Goal: Task Accomplishment & Management: Complete application form

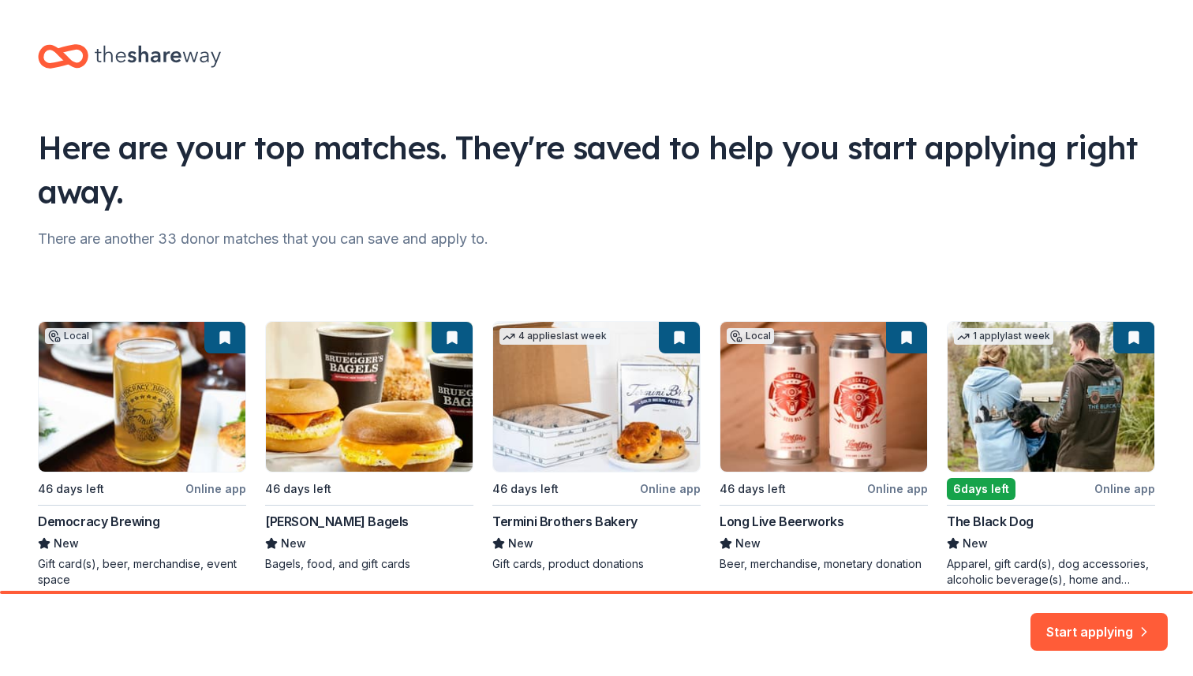
click at [129, 56] on icon at bounding box center [158, 57] width 126 height 22
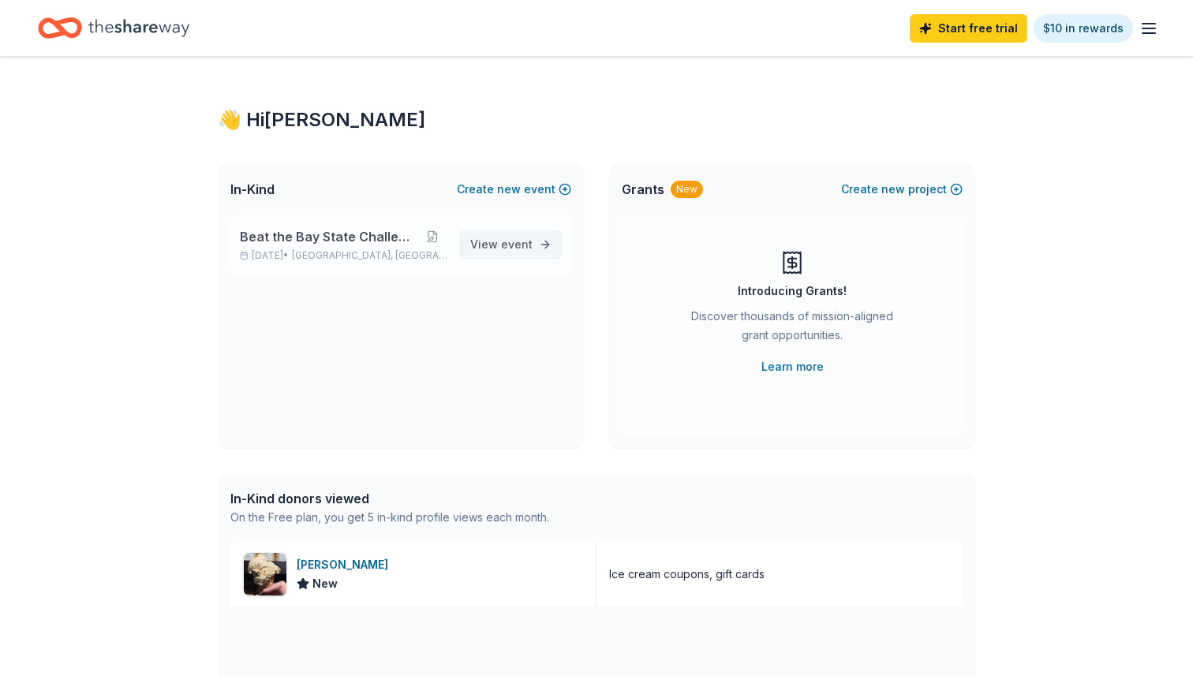
click at [529, 248] on span "event" at bounding box center [517, 243] width 32 height 13
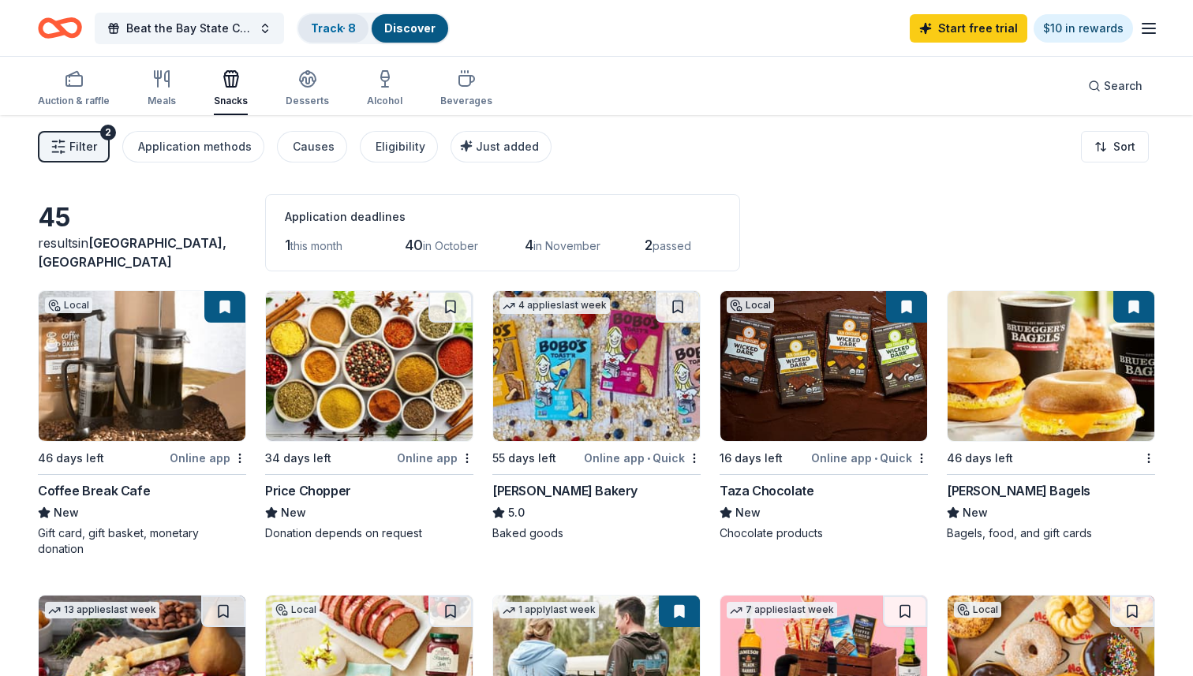
click at [311, 32] on link "Track · 8" at bounding box center [333, 27] width 45 height 13
click at [338, 29] on link "Track · 8" at bounding box center [333, 27] width 45 height 13
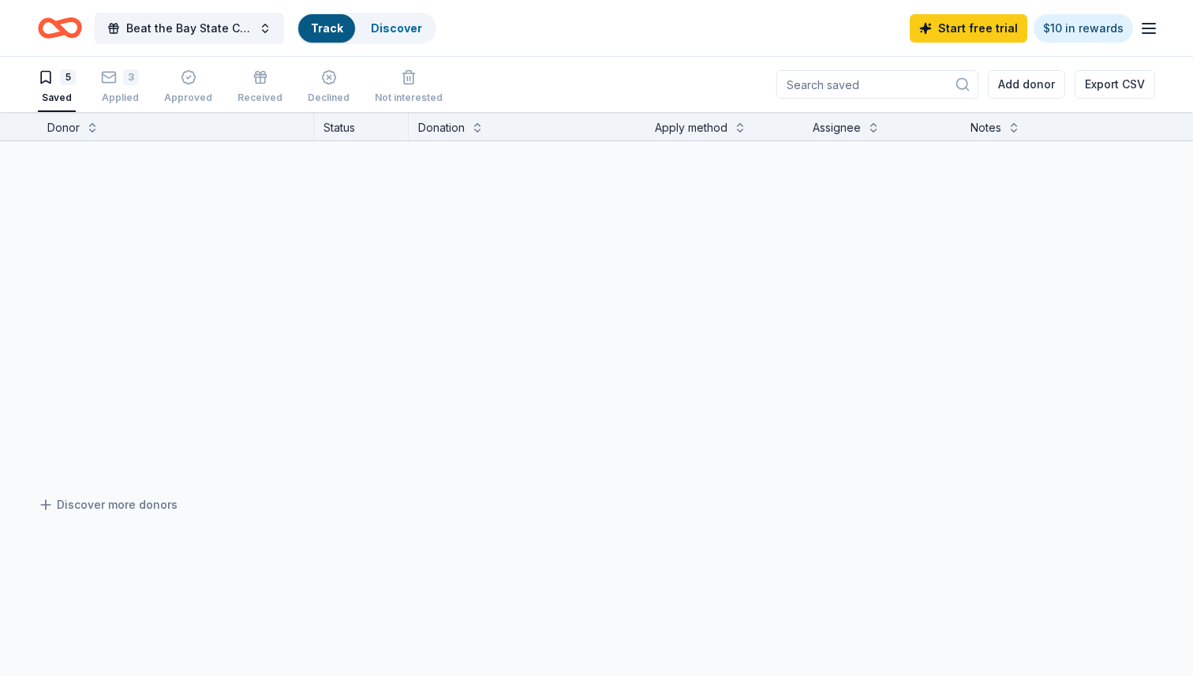
scroll to position [1, 0]
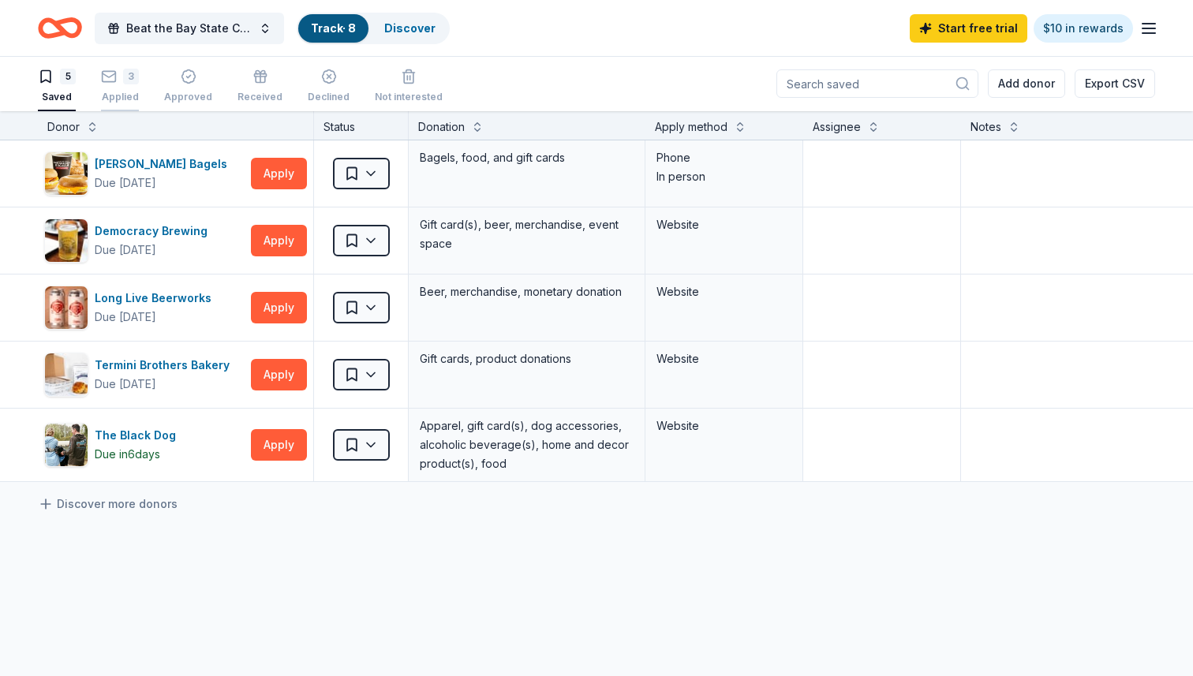
click at [131, 76] on div "3" at bounding box center [131, 77] width 16 height 16
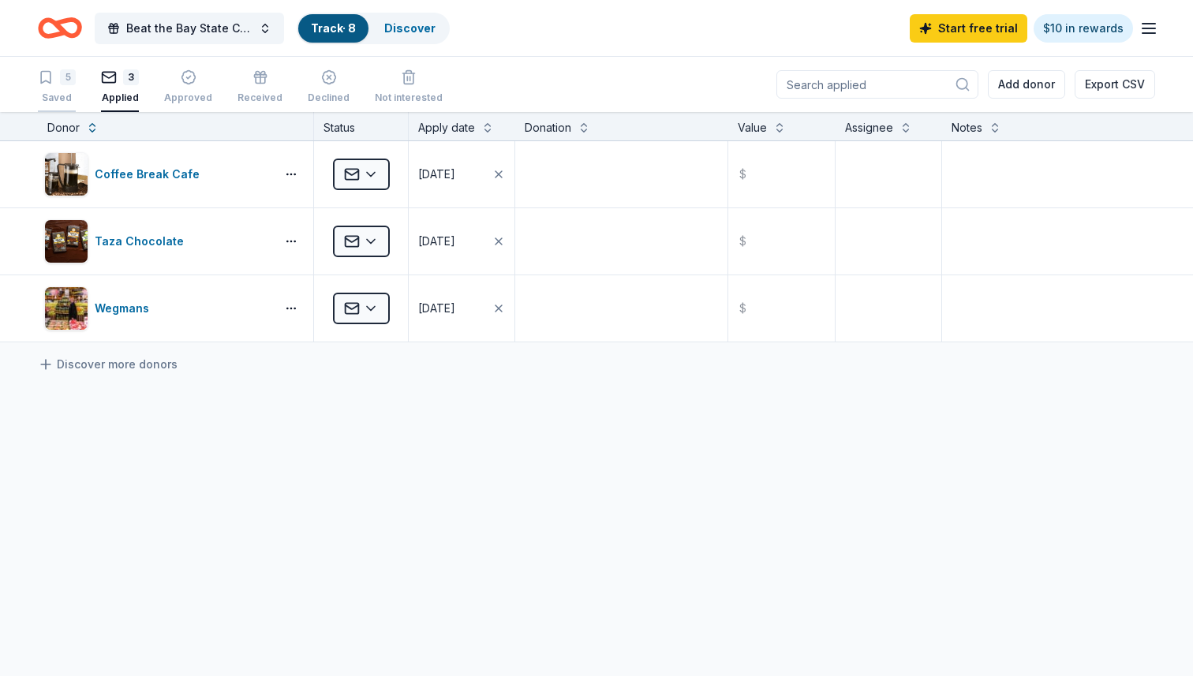
click at [62, 79] on div "5" at bounding box center [68, 77] width 16 height 16
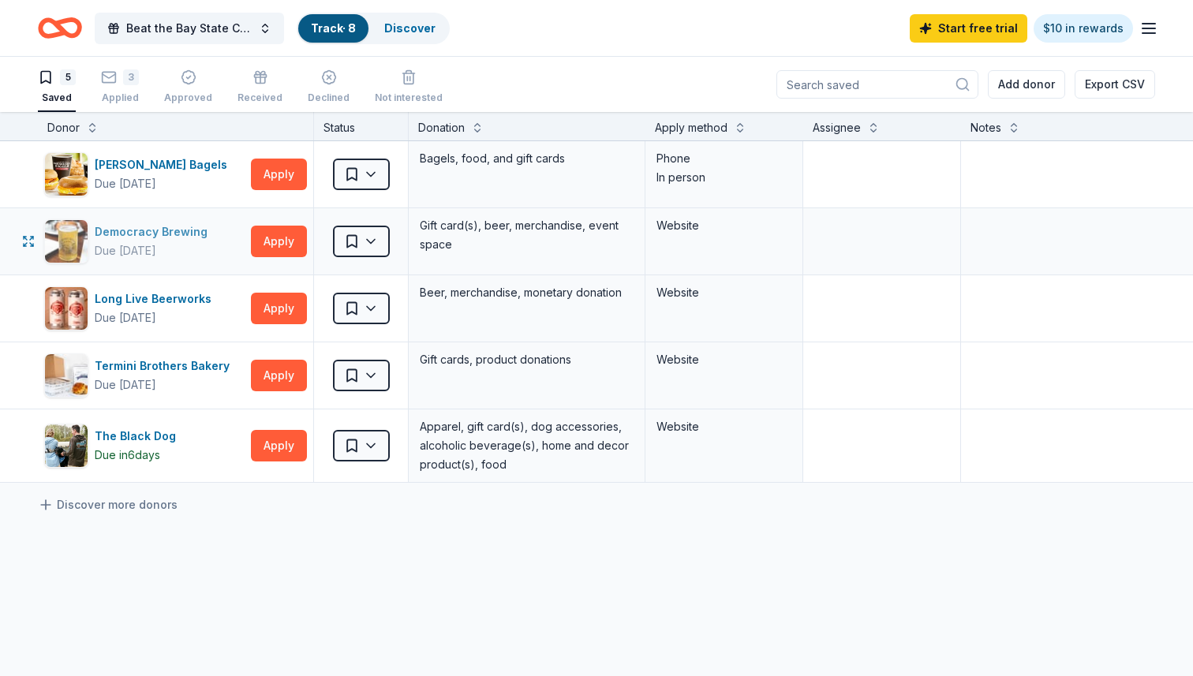
click at [196, 231] on div "Democracy Brewing" at bounding box center [154, 231] width 119 height 19
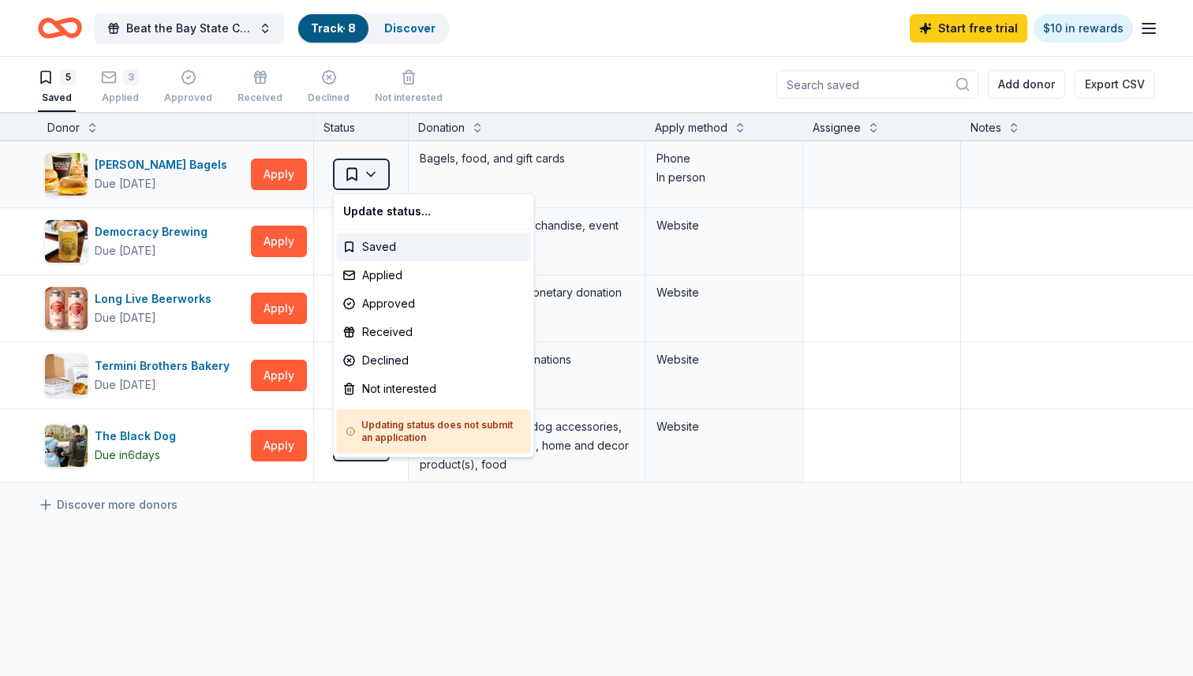
click at [372, 173] on html "Beat the Bay State Challenge Track · 8 Discover Start free trial $10 in rewards…" at bounding box center [596, 338] width 1193 height 676
click at [400, 281] on div "Applied" at bounding box center [434, 275] width 194 height 28
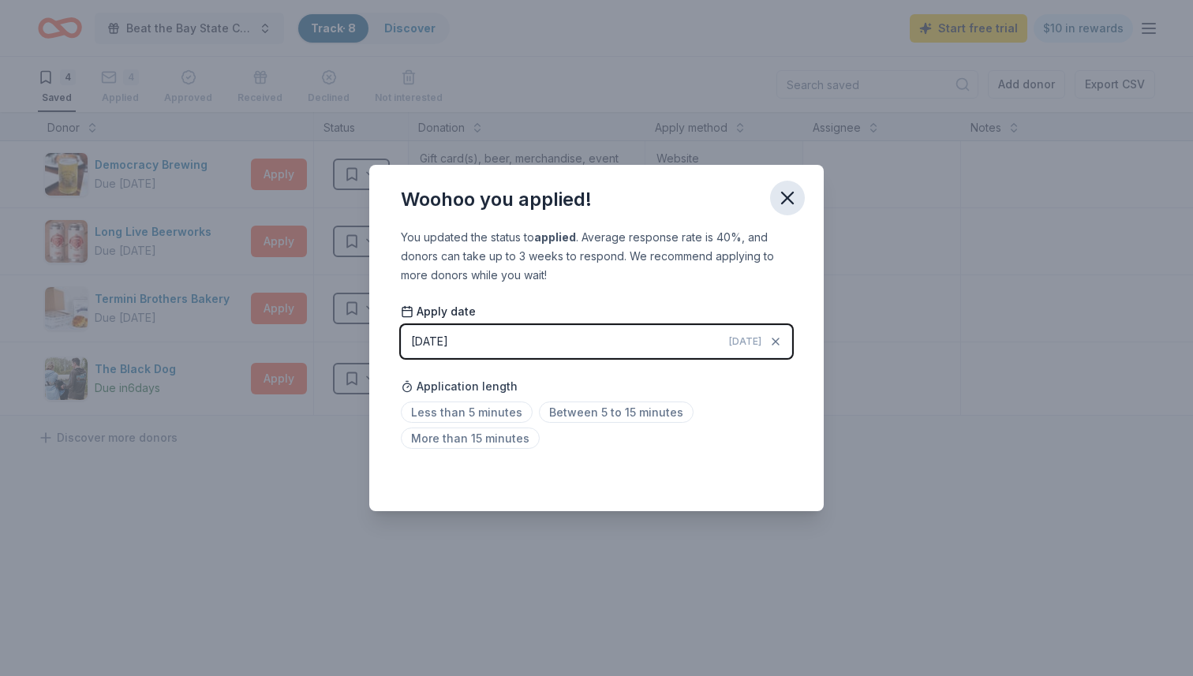
click at [799, 193] on button "button" at bounding box center [787, 198] width 35 height 35
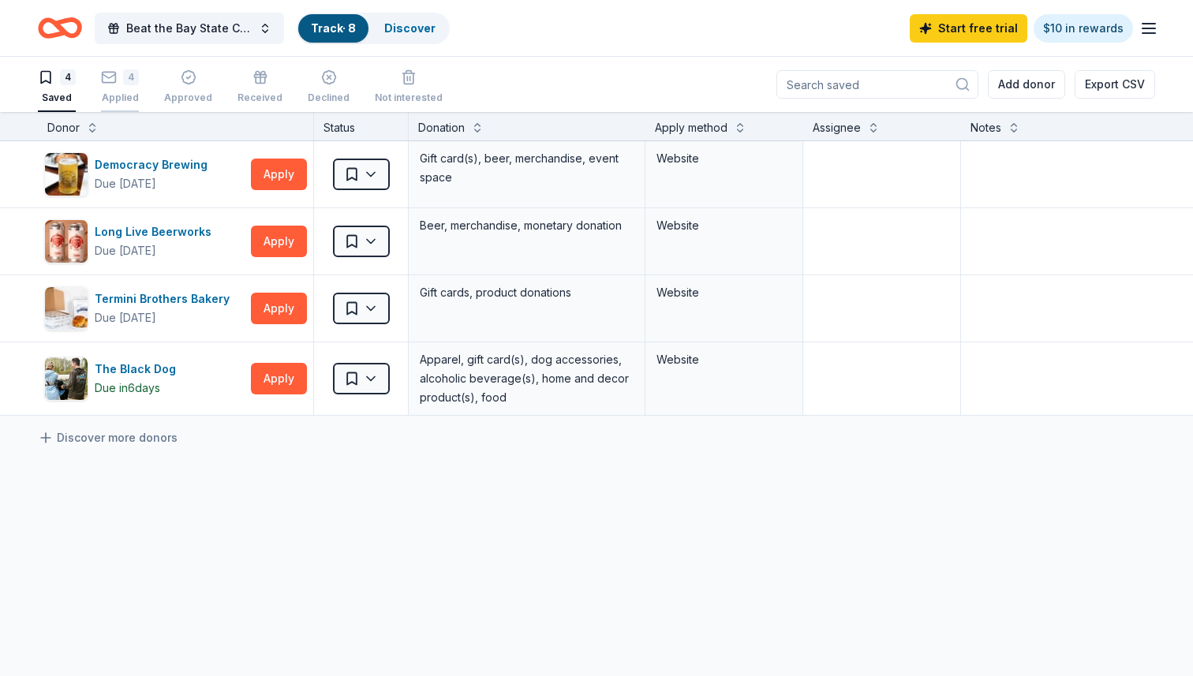
click at [121, 80] on div "4 Applied" at bounding box center [120, 86] width 38 height 35
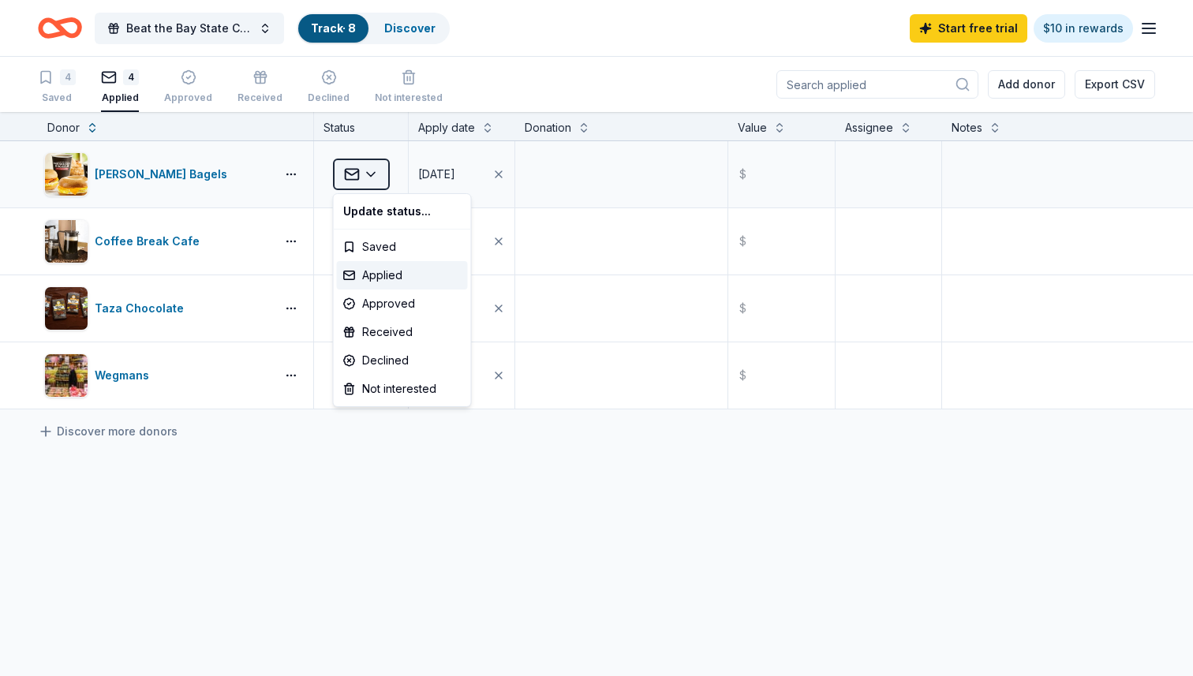
click at [380, 176] on html "Beat the Bay State Challenge Track · 8 Discover Start free trial $10 in rewards…" at bounding box center [596, 338] width 1193 height 676
click at [410, 250] on div "Saved" at bounding box center [402, 247] width 131 height 28
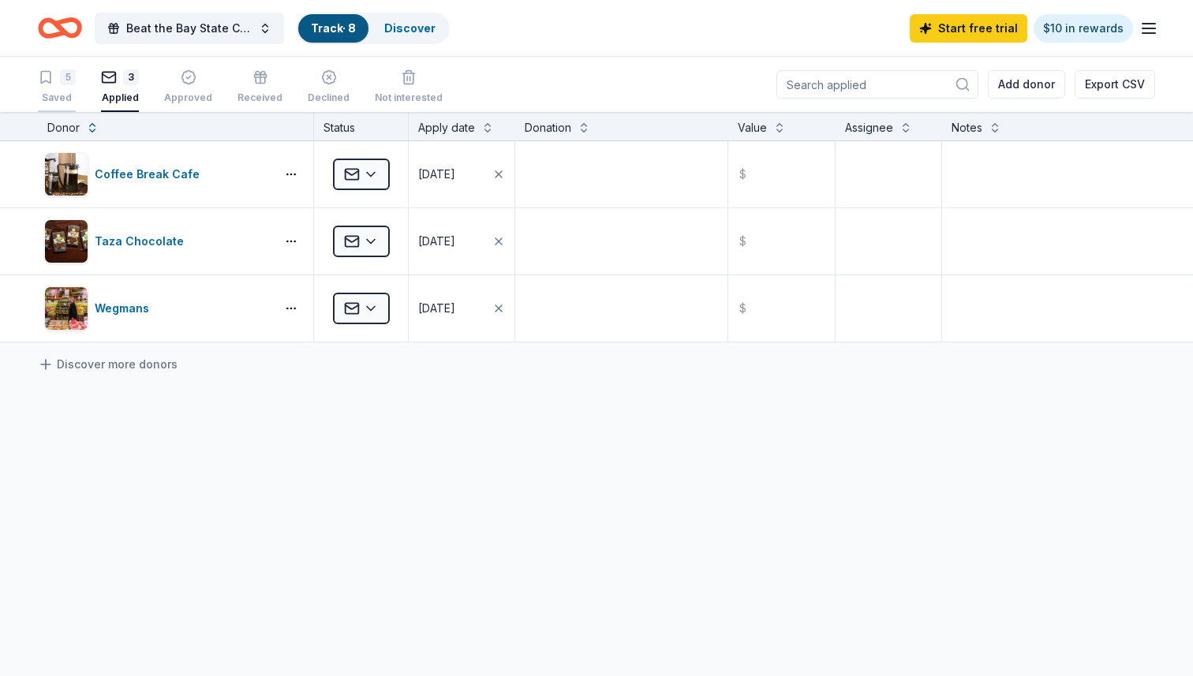
click at [54, 92] on div "Saved" at bounding box center [57, 98] width 38 height 13
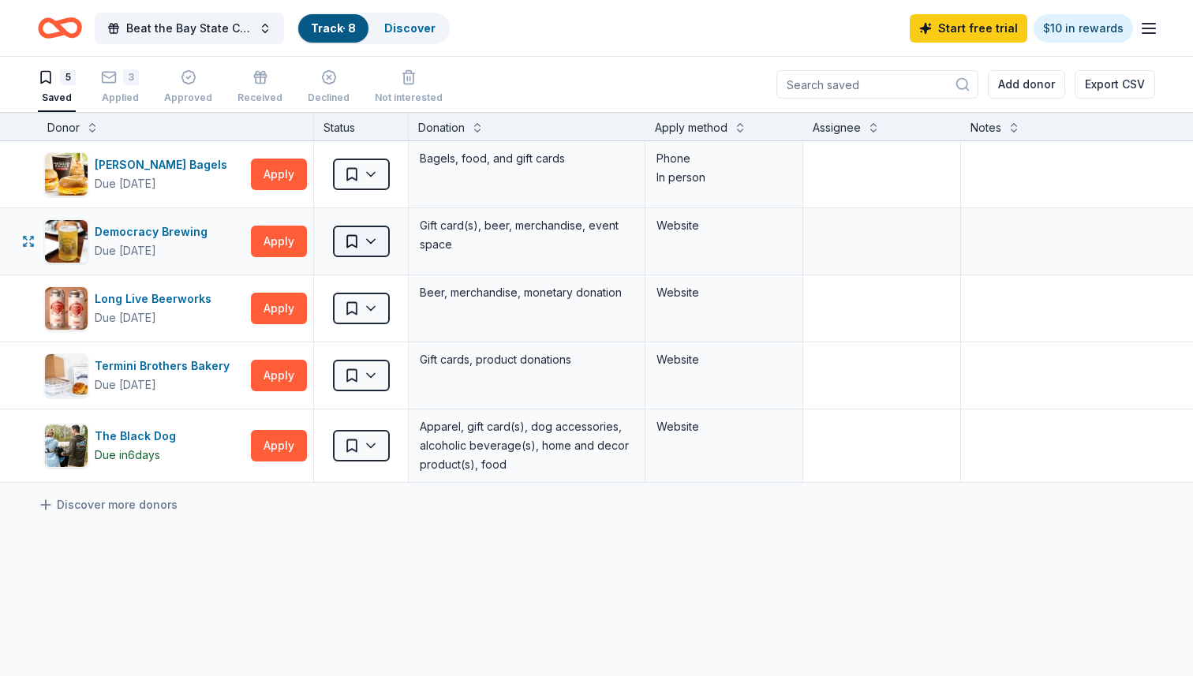
click at [361, 249] on html "Beat the Bay State Challenge Track · 8 Discover Start free trial $10 in rewards…" at bounding box center [596, 338] width 1193 height 676
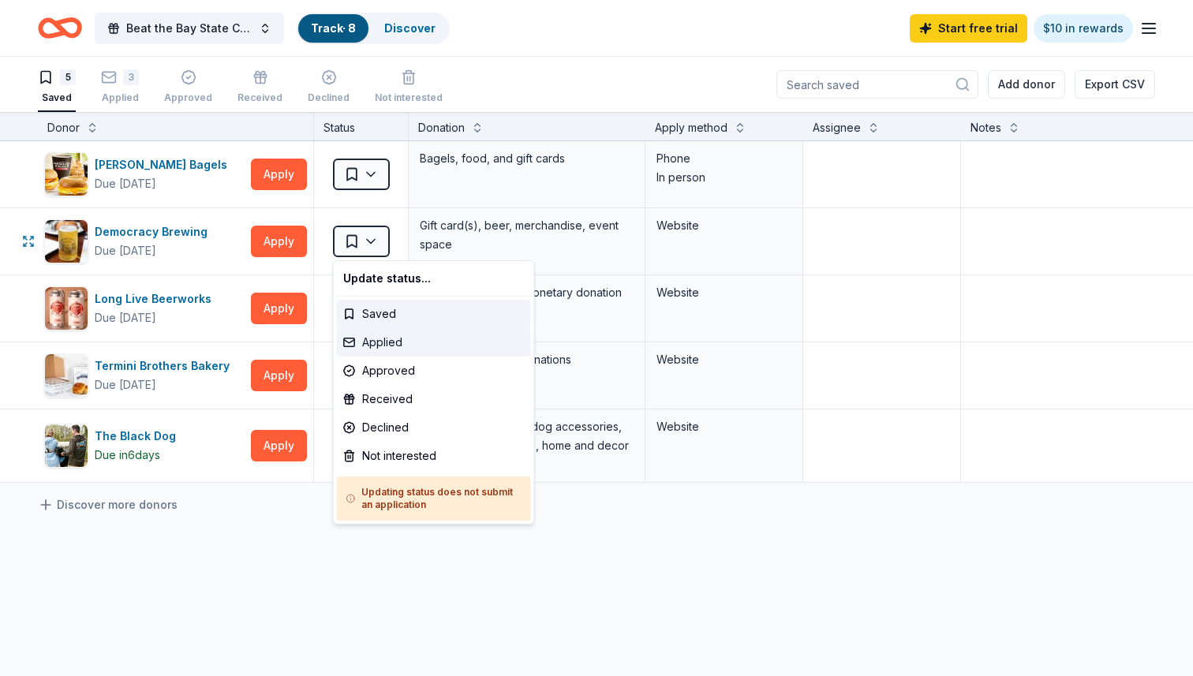
click at [403, 342] on div "Applied" at bounding box center [434, 342] width 194 height 28
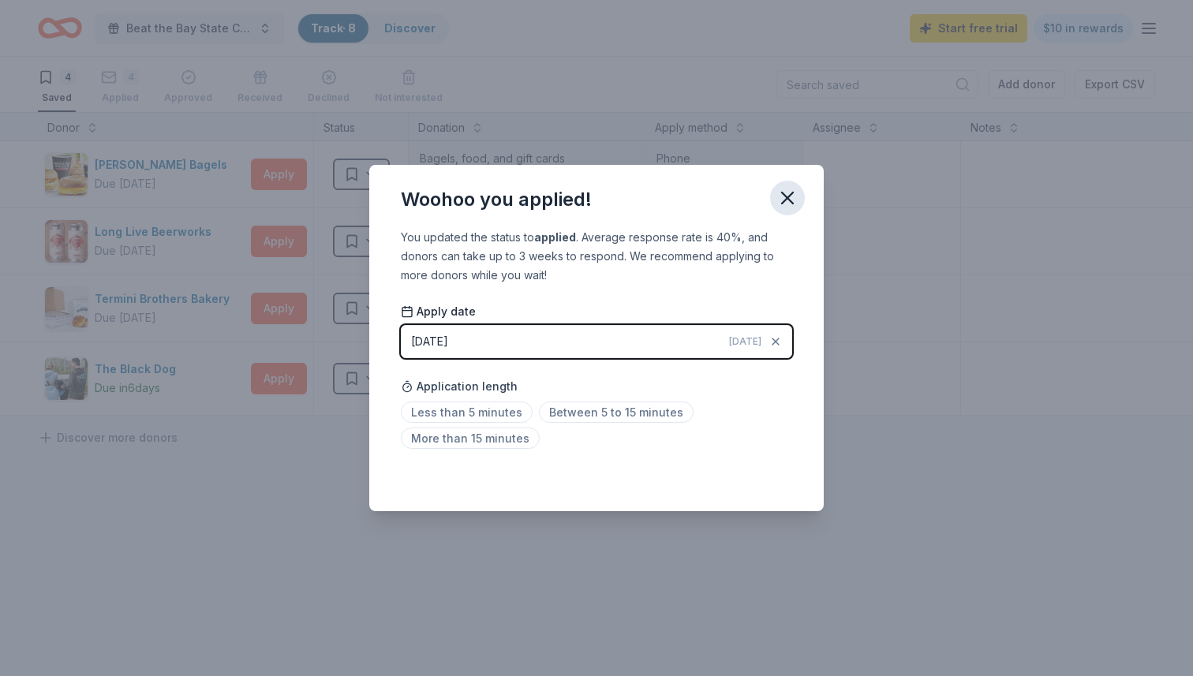
click at [797, 191] on icon "button" at bounding box center [787, 198] width 22 height 22
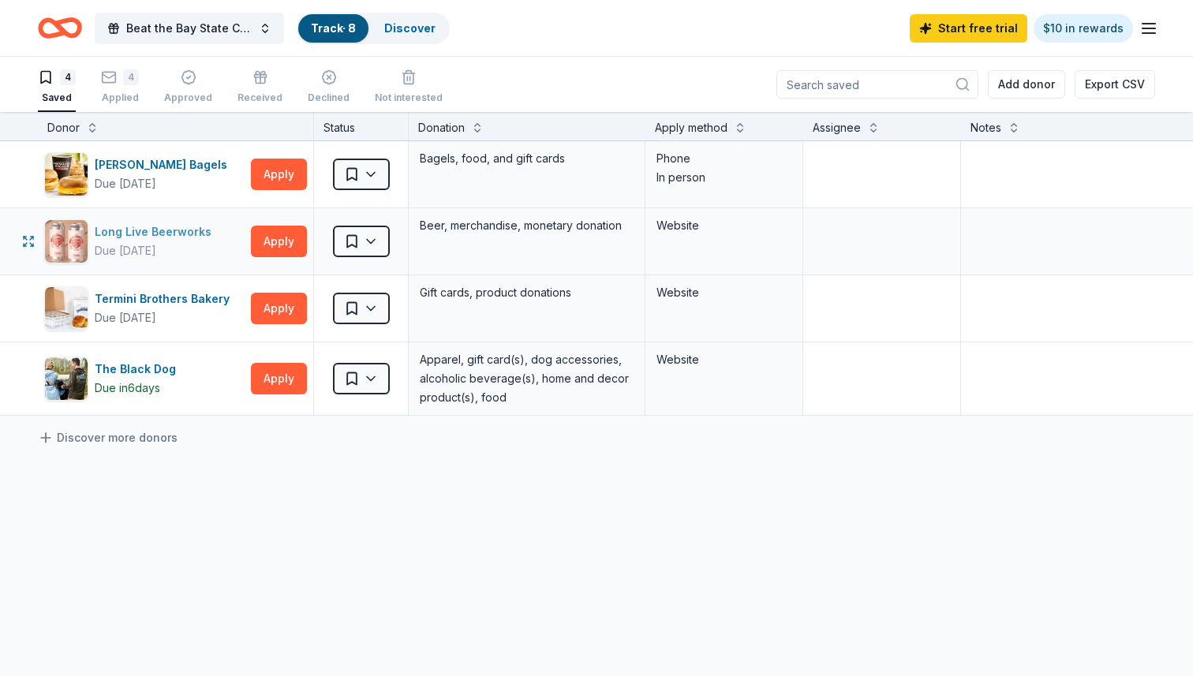
click at [186, 226] on div "Long Live Beerworks" at bounding box center [156, 231] width 123 height 19
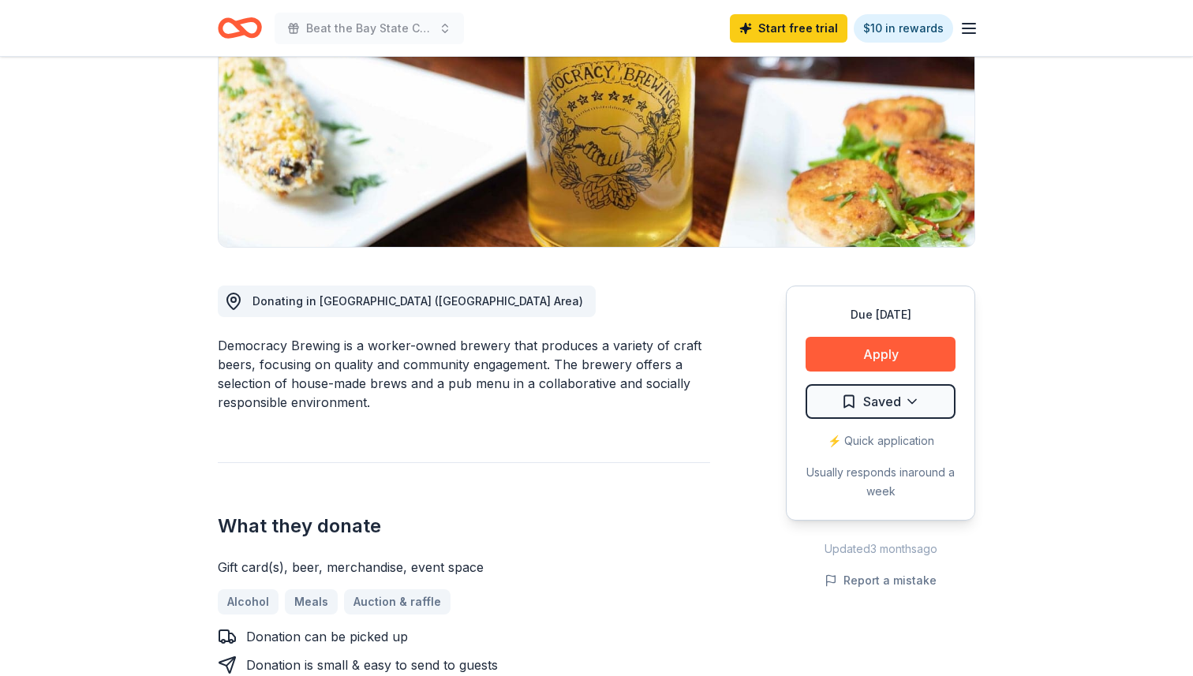
scroll to position [340, 0]
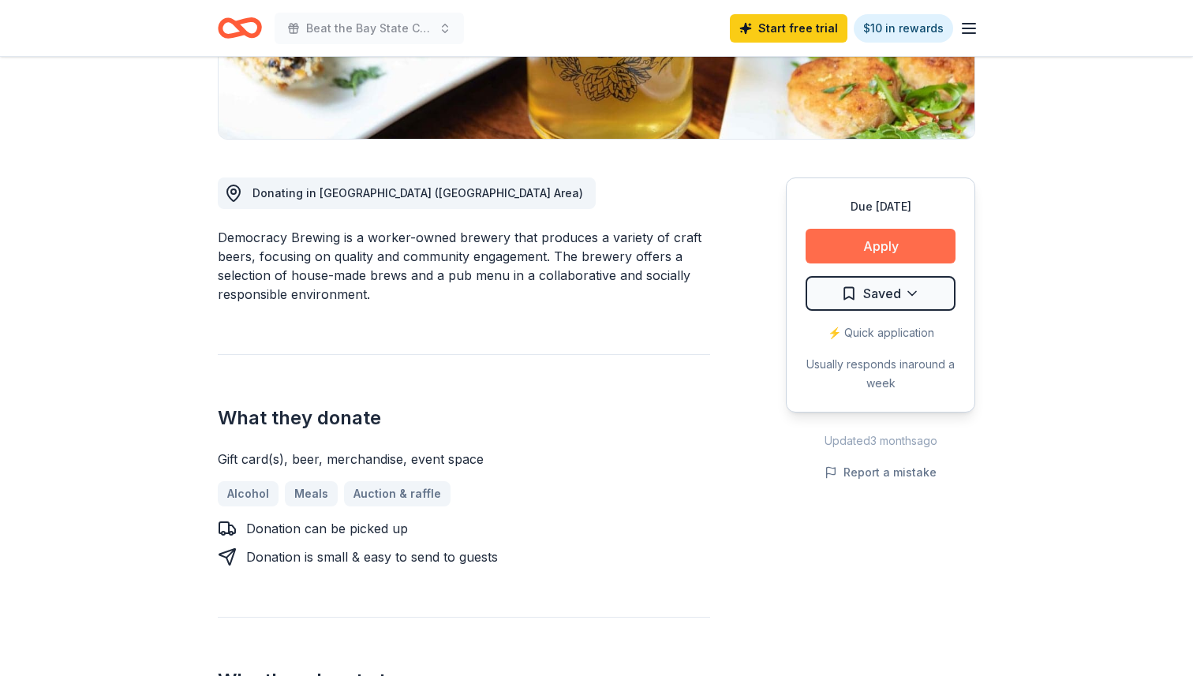
click at [873, 237] on button "Apply" at bounding box center [880, 246] width 150 height 35
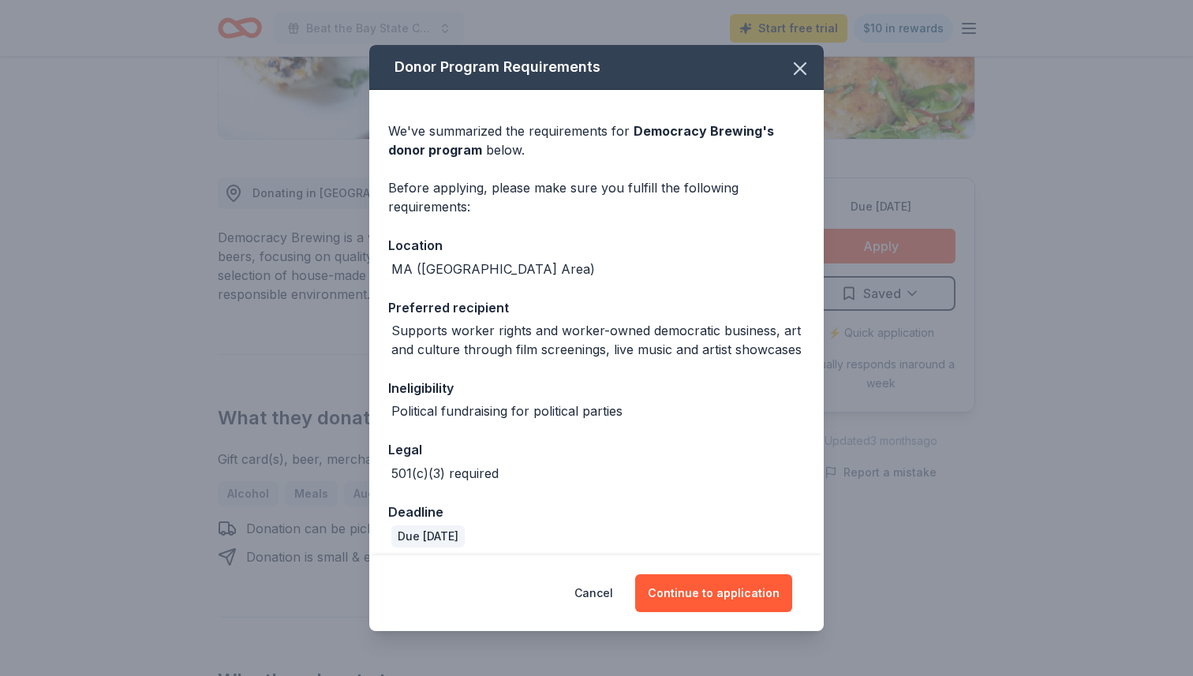
scroll to position [11, 0]
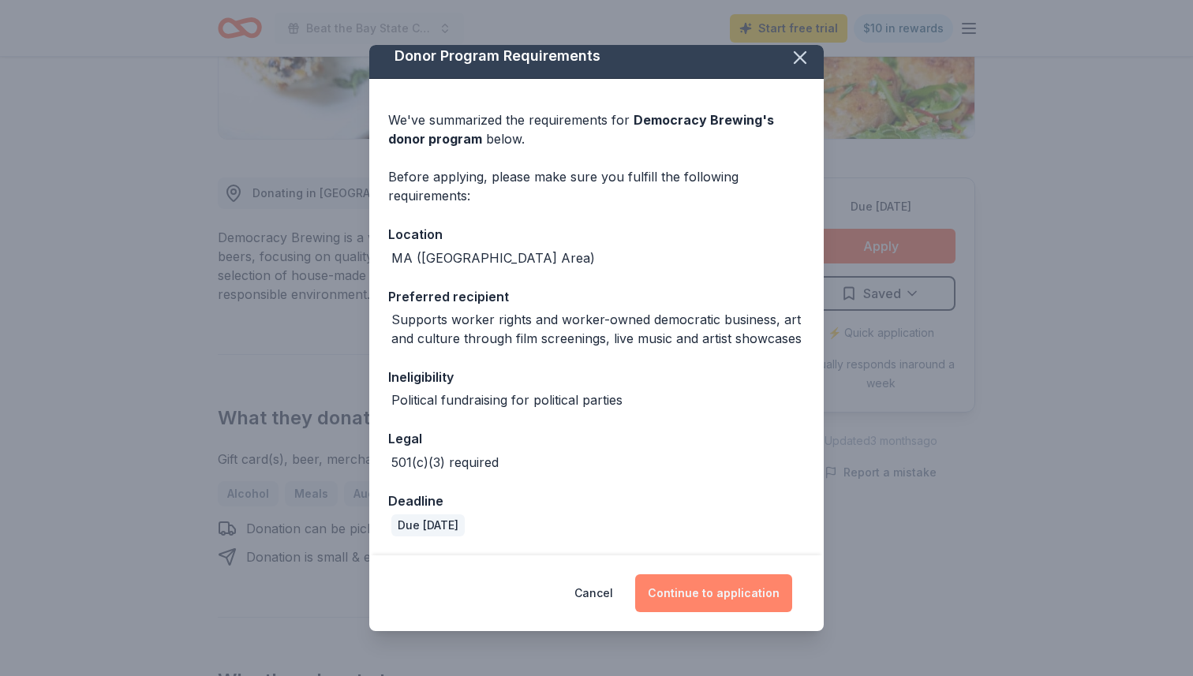
click at [733, 596] on button "Continue to application" at bounding box center [713, 593] width 157 height 38
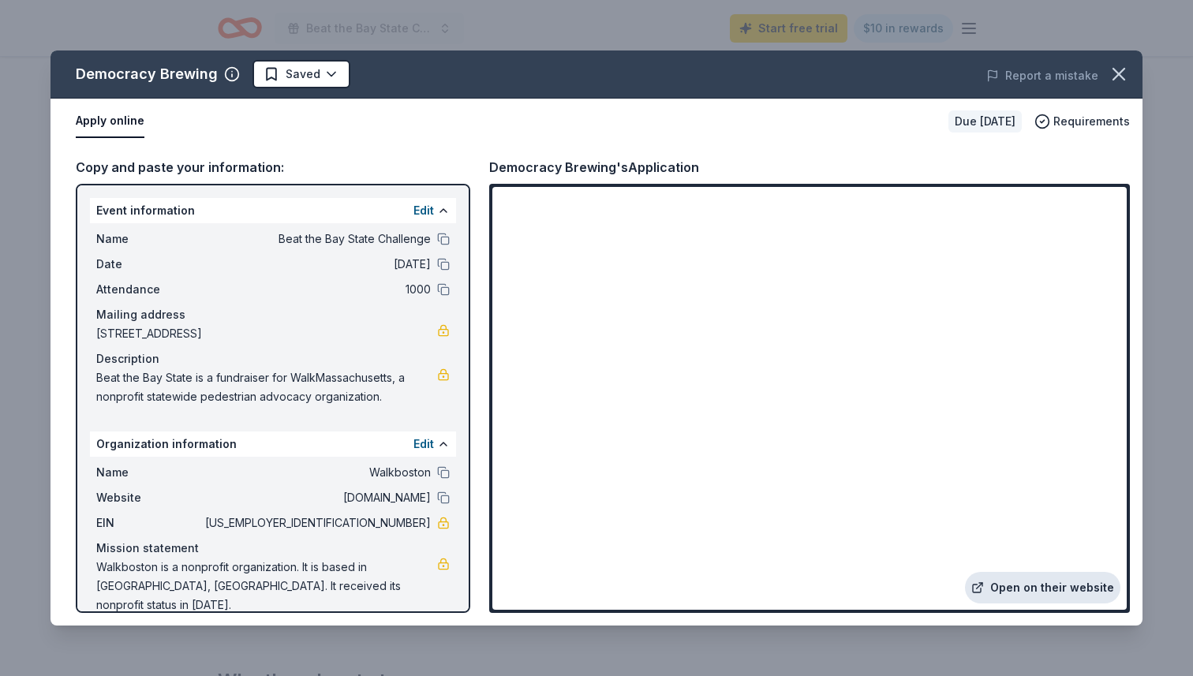
click at [1071, 589] on link "Open on their website" at bounding box center [1042, 588] width 155 height 32
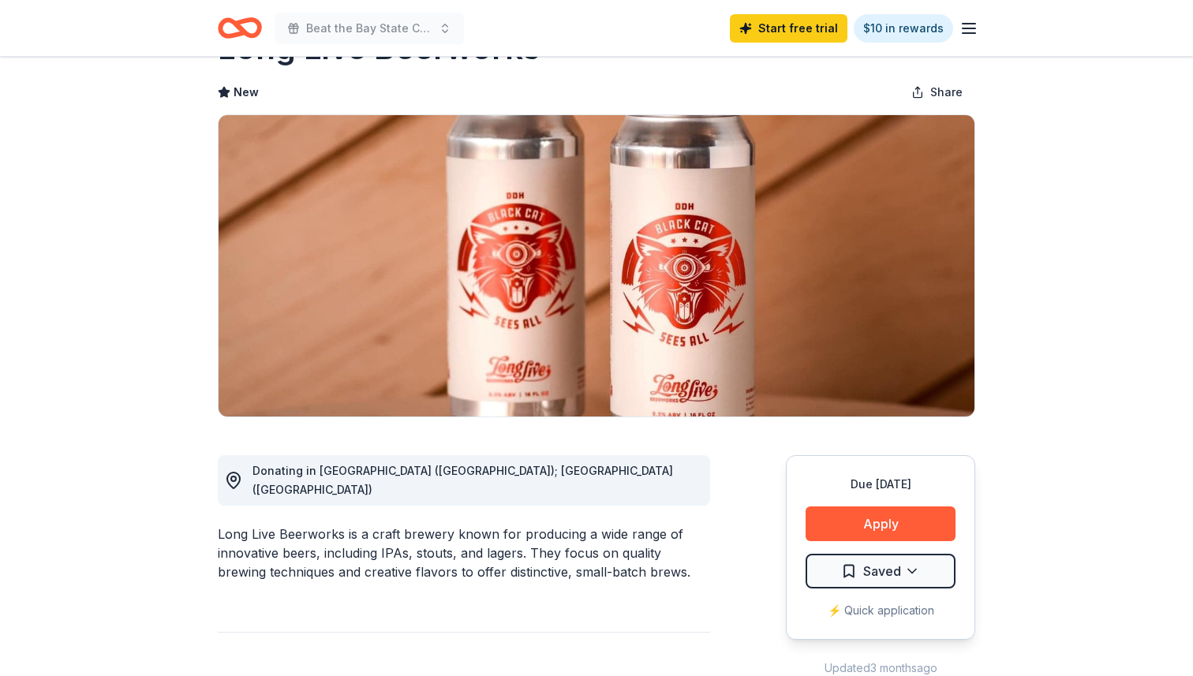
scroll to position [60, 0]
